Goal: Information Seeking & Learning: Learn about a topic

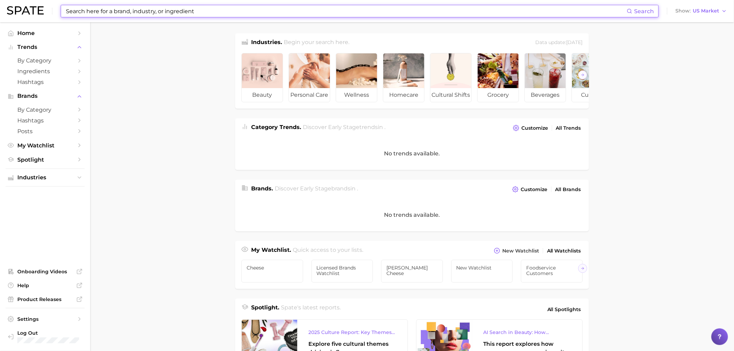
click at [135, 8] on input at bounding box center [346, 11] width 562 height 12
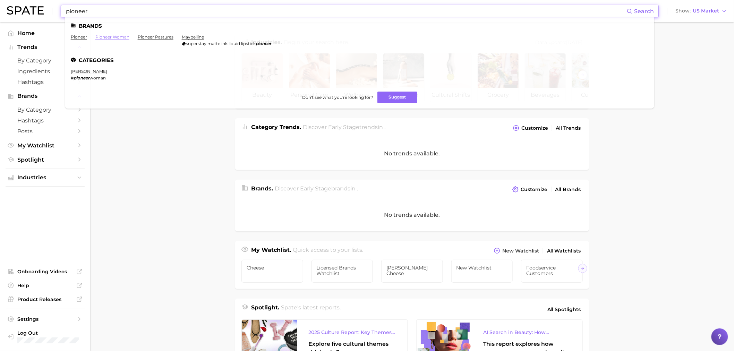
type input "pioneer"
click at [114, 38] on link "pioneer woman" at bounding box center [112, 36] width 34 height 5
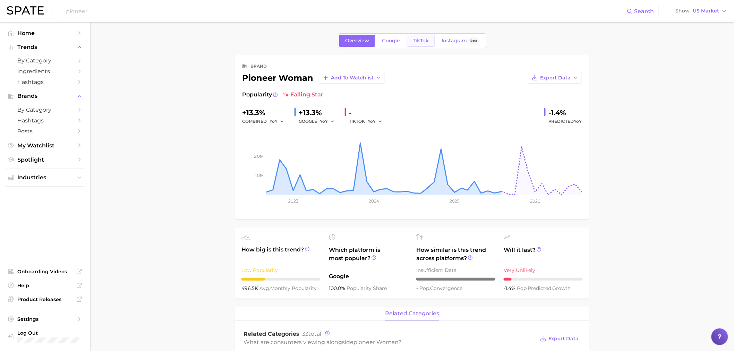
click at [417, 46] on link "TikTok" at bounding box center [421, 41] width 28 height 12
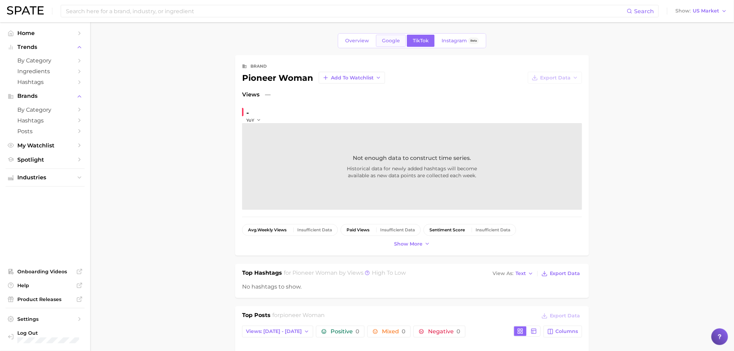
click at [387, 42] on span "Google" at bounding box center [391, 41] width 18 height 6
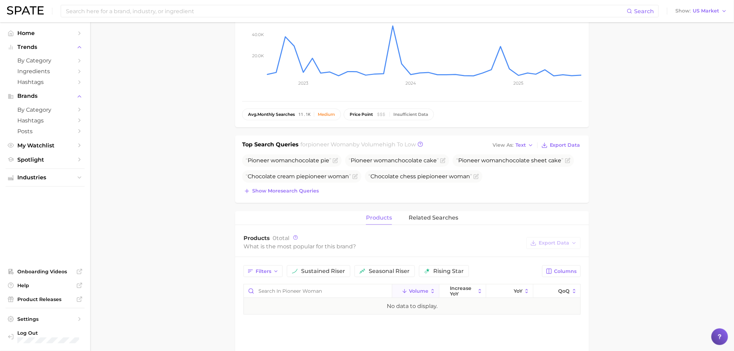
scroll to position [193, 0]
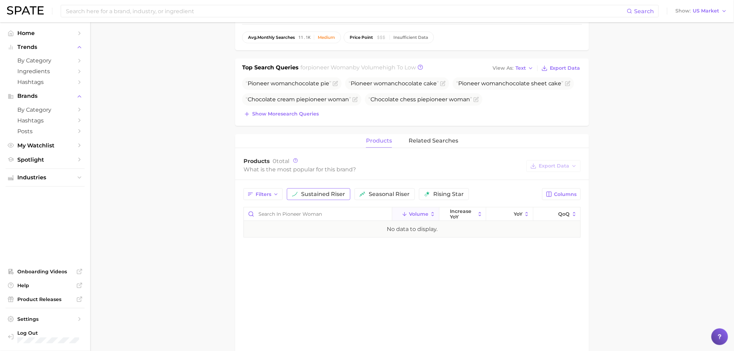
click at [308, 199] on button "sustained riser" at bounding box center [318, 194] width 63 height 12
click at [443, 136] on button "related searches" at bounding box center [434, 141] width 50 height 14
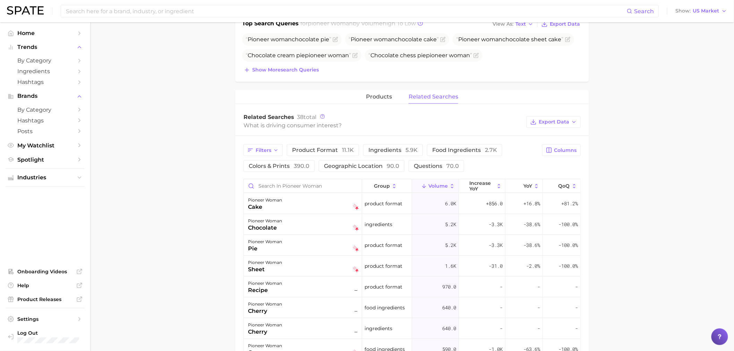
scroll to position [228, 0]
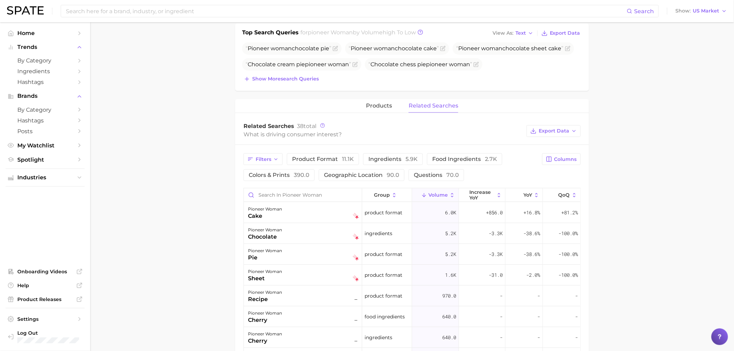
click at [429, 196] on span "Volume" at bounding box center [437, 195] width 19 height 6
